Goal: Information Seeking & Learning: Learn about a topic

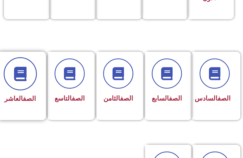
scroll to position [206, 0]
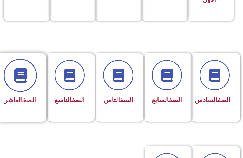
click at [19, 85] on span at bounding box center [20, 75] width 33 height 33
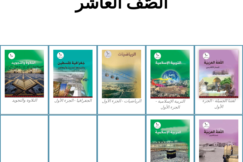
scroll to position [156, 0]
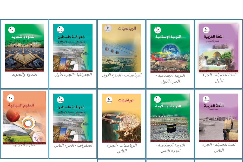
click at [43, 102] on img at bounding box center [24, 117] width 43 height 53
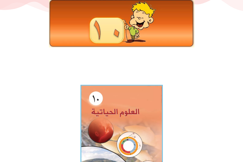
scroll to position [78, 0]
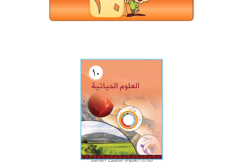
click at [110, 100] on img at bounding box center [121, 109] width 82 height 101
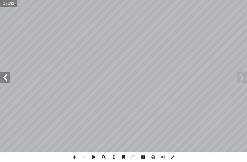
click at [173, 156] on span at bounding box center [173, 157] width 10 height 10
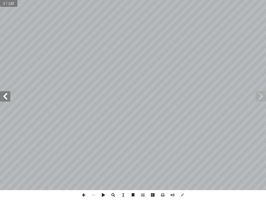
click at [10, 94] on span at bounding box center [5, 96] width 10 height 10
click at [4, 95] on span at bounding box center [5, 96] width 10 height 10
click at [7, 98] on span at bounding box center [5, 96] width 10 height 10
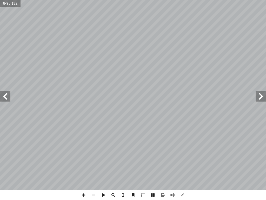
click at [7, 98] on span at bounding box center [5, 96] width 10 height 10
click at [4, 96] on span at bounding box center [5, 96] width 10 height 10
click at [5, 101] on span at bounding box center [5, 96] width 10 height 10
click at [5, 96] on span at bounding box center [5, 96] width 10 height 10
click at [83, 162] on span at bounding box center [84, 195] width 10 height 10
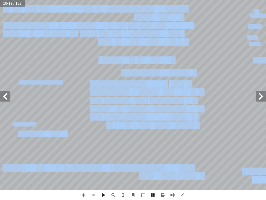
click at [138, 162] on div "١٤ )Mitochondria ( � يتوكندري � - الم 4 ة؛ حيث تحدث فيها ّ لخلي � في لطاقة � نت…" at bounding box center [133, 100] width 266 height 200
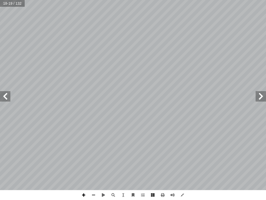
click at [88, 162] on span at bounding box center [84, 195] width 10 height 10
